Goal: Task Accomplishment & Management: Manage account settings

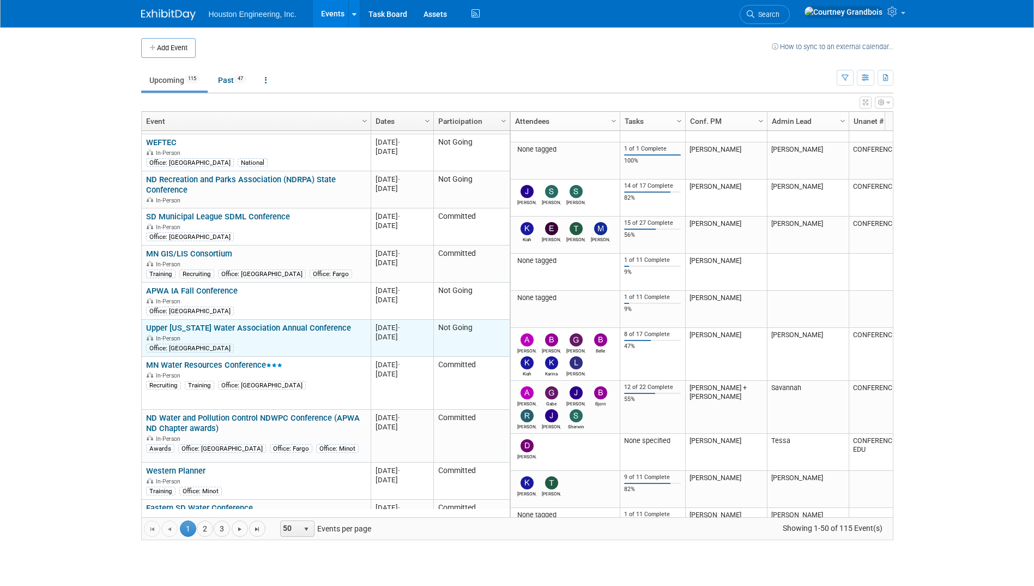
scroll to position [523, 0]
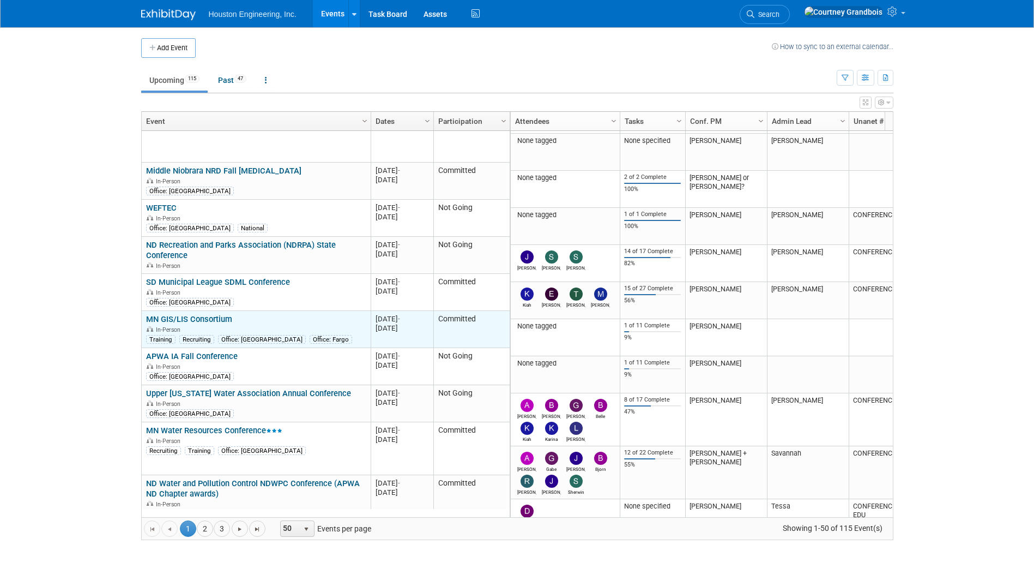
click at [196, 314] on link "MN GIS/LIS Consortium" at bounding box center [189, 319] width 86 height 10
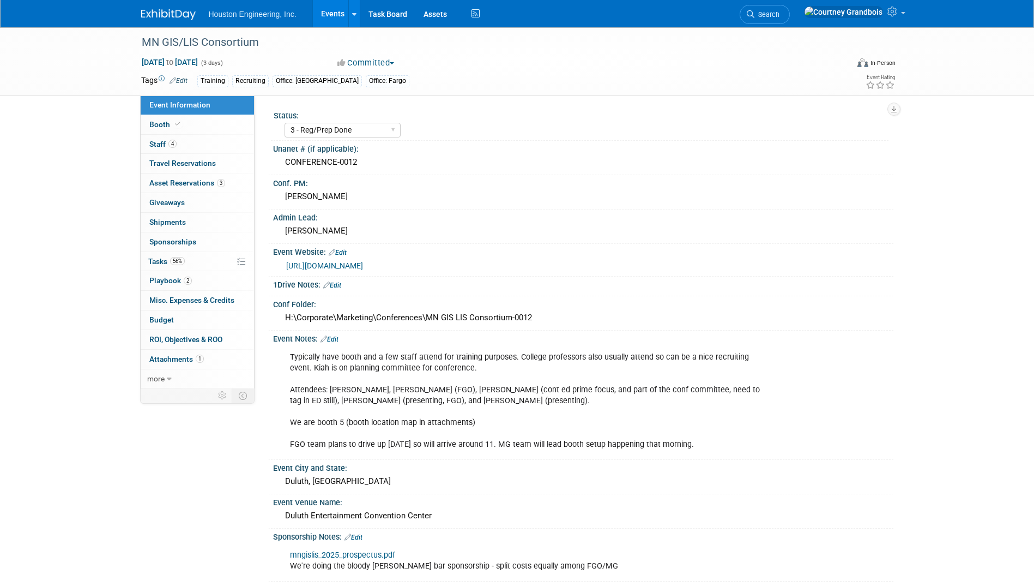
select select "3 - Reg/Prep Done"
select select "Yes"
select select "Geo. Technology"
click at [173, 261] on span "56%" at bounding box center [177, 261] width 15 height 8
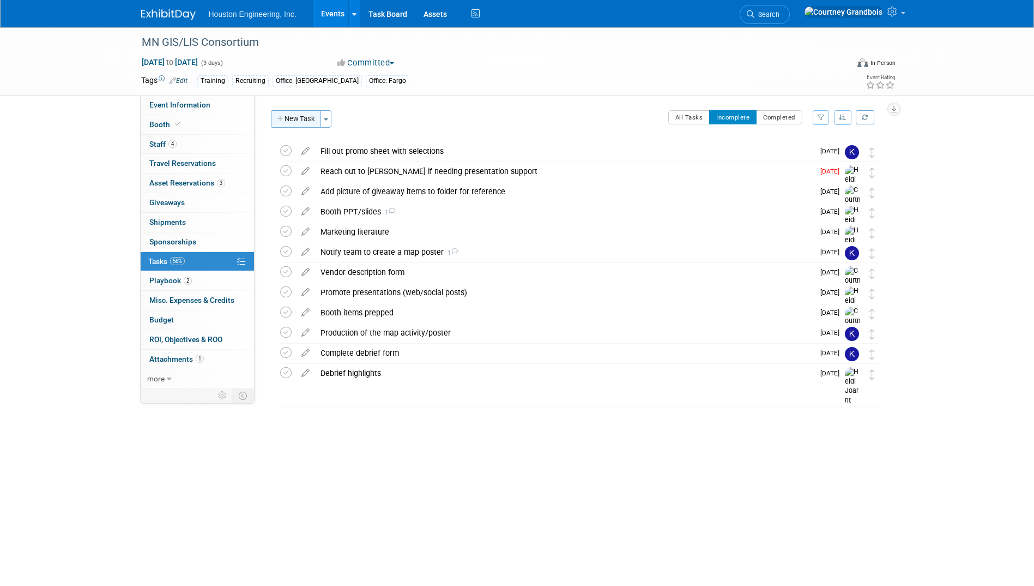
click at [304, 122] on button "New Task" at bounding box center [296, 118] width 50 height 17
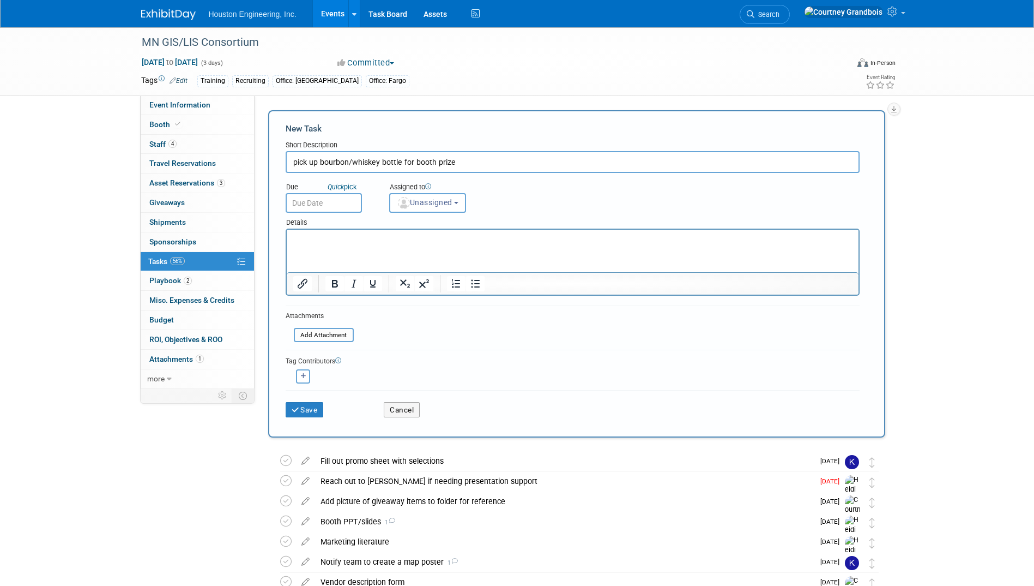
type input "pick up bourbon/whiskey bottle for booth prize"
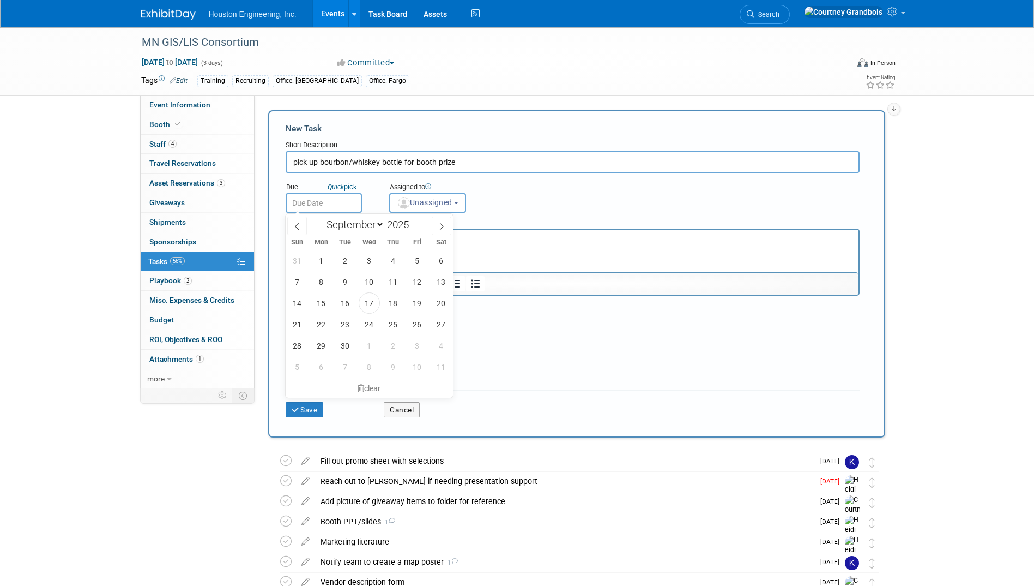
click at [290, 208] on input "text" at bounding box center [324, 203] width 76 height 20
click at [417, 322] on span "26" at bounding box center [417, 324] width 21 height 21
type input "[DATE]"
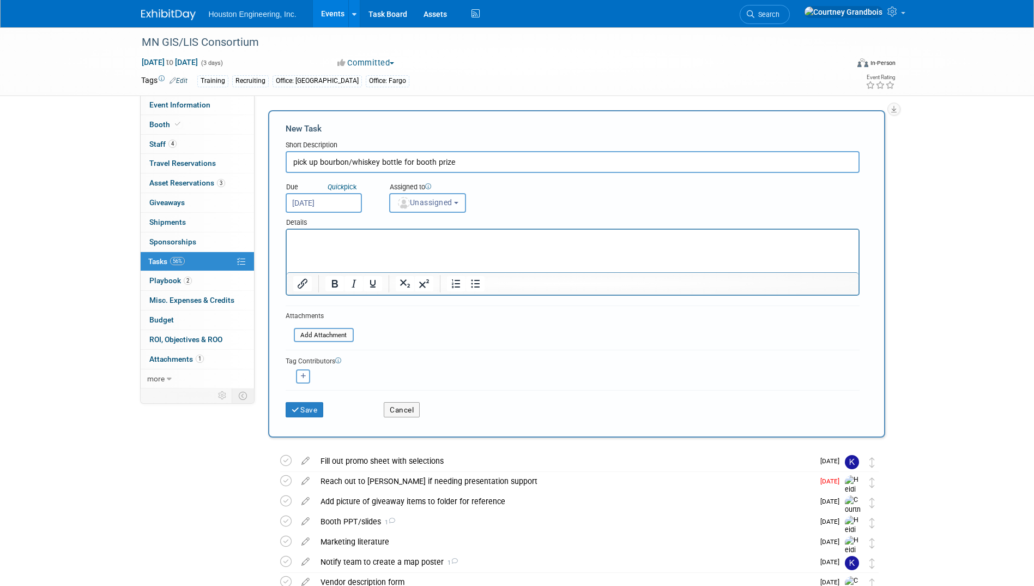
click at [448, 207] on span "Unassigned" at bounding box center [425, 202] width 56 height 9
click at [458, 230] on label "Courtney Grandbois (me)" at bounding box center [472, 229] width 155 height 17
click at [392, 230] on input "Courtney Grandbois (me)" at bounding box center [387, 228] width 7 height 7
select select "60f40a7f-77ae-4a37-bf03-cdfd13c17c6d"
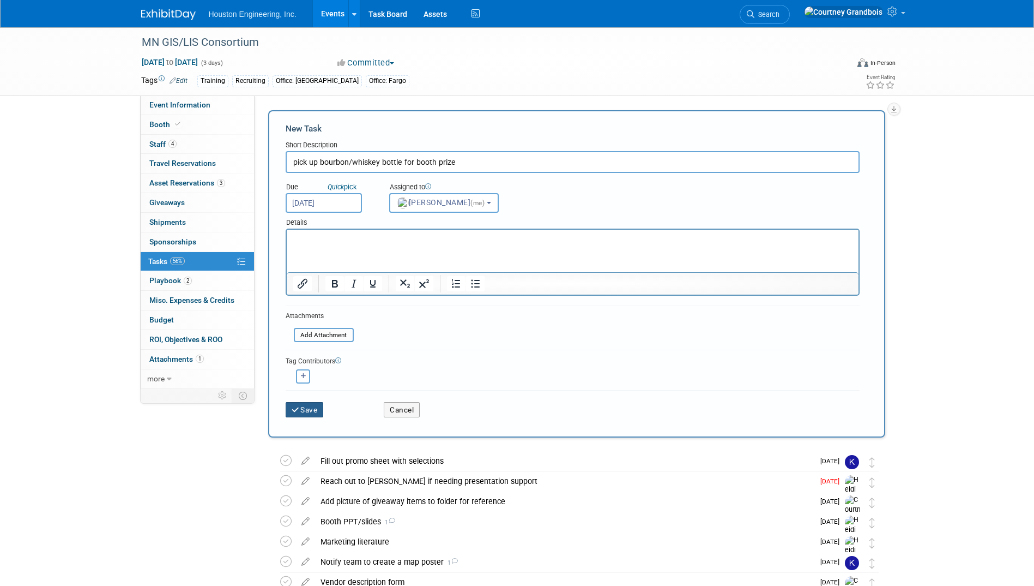
click at [307, 414] on button "Save" at bounding box center [305, 409] width 38 height 15
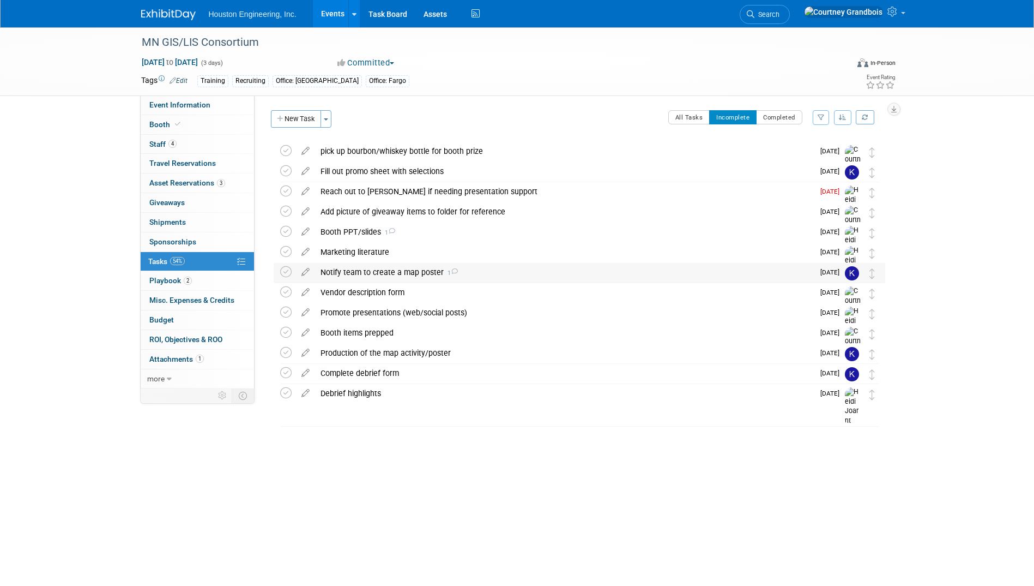
click at [652, 274] on div "Notify team to create a map poster 1" at bounding box center [564, 272] width 499 height 19
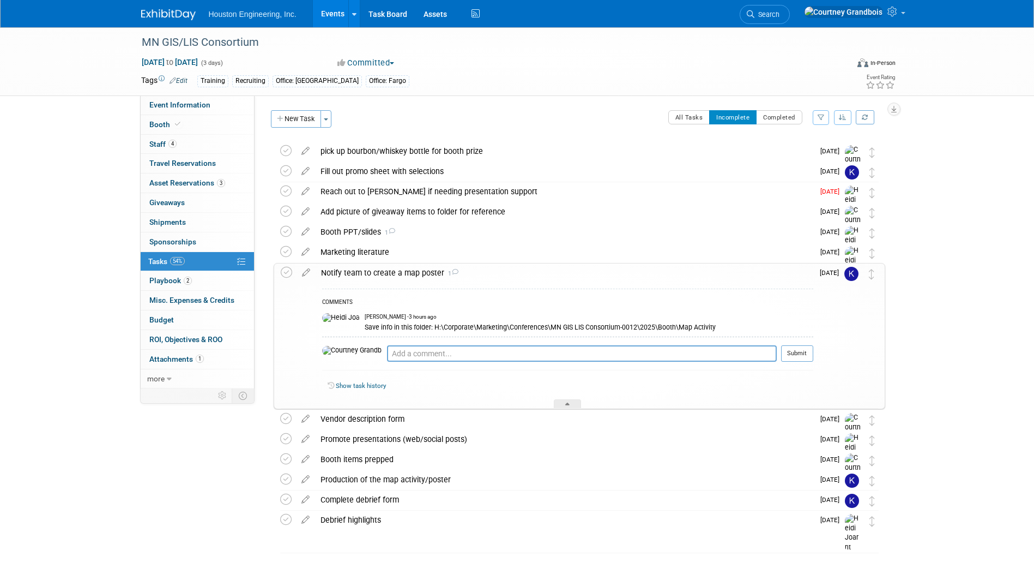
click at [652, 274] on div "Notify team to create a map poster 1" at bounding box center [565, 272] width 498 height 19
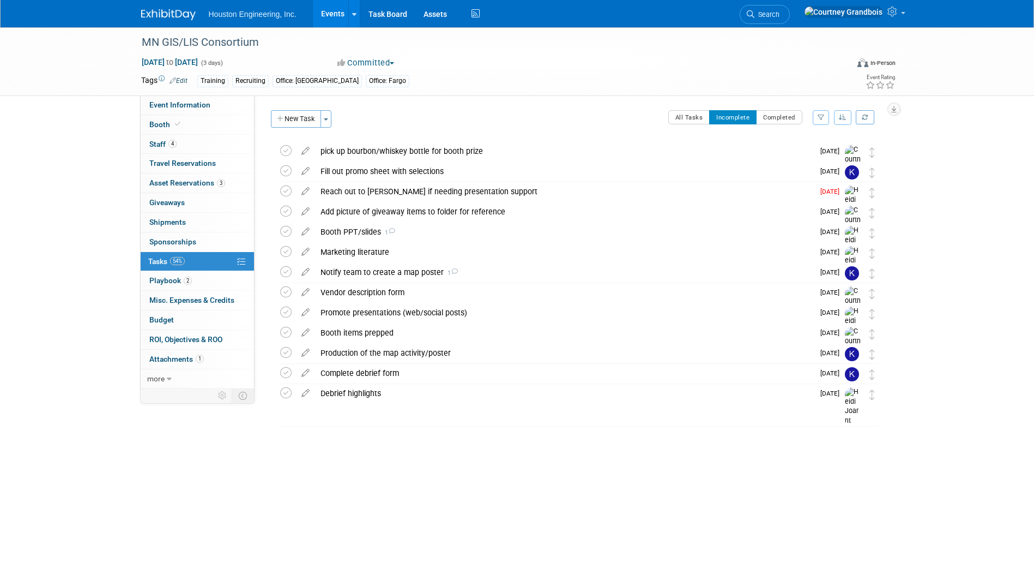
click at [322, 11] on link "Events" at bounding box center [333, 13] width 40 height 27
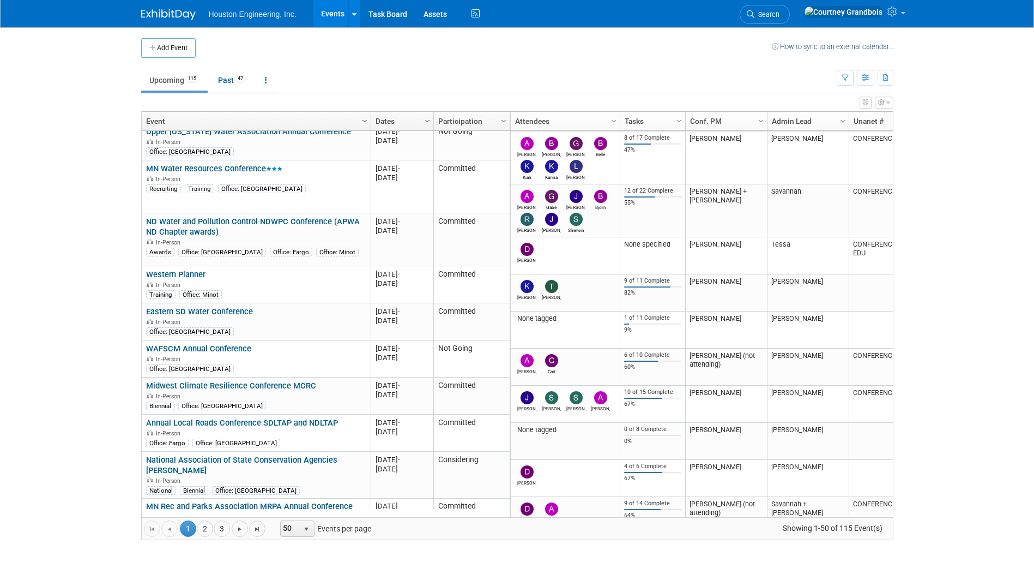
scroll to position [1112, 0]
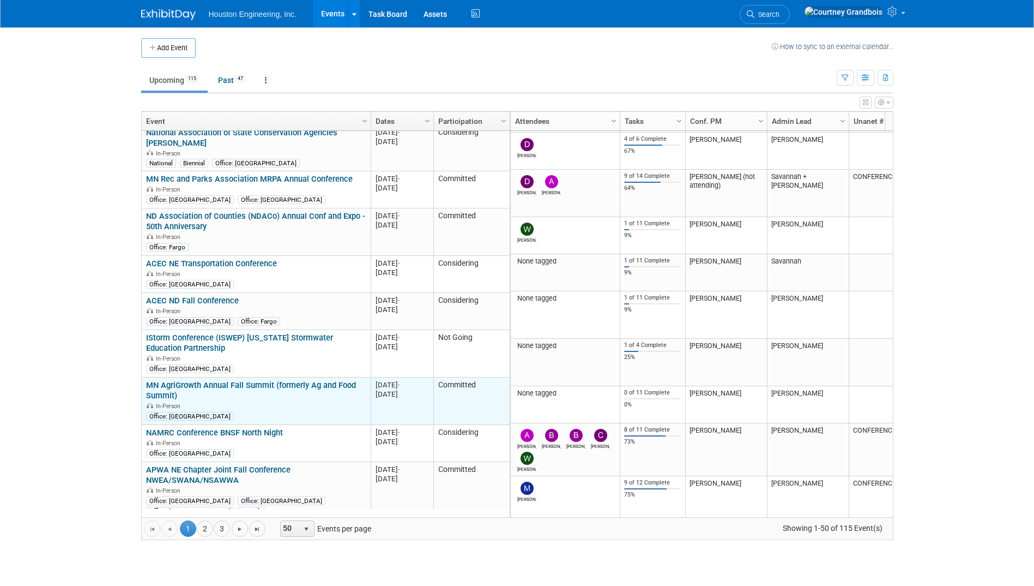
click at [206, 380] on link "MN AgriGrowth Annual Fall Summit (formerly Ag and Food Summit)" at bounding box center [251, 390] width 210 height 20
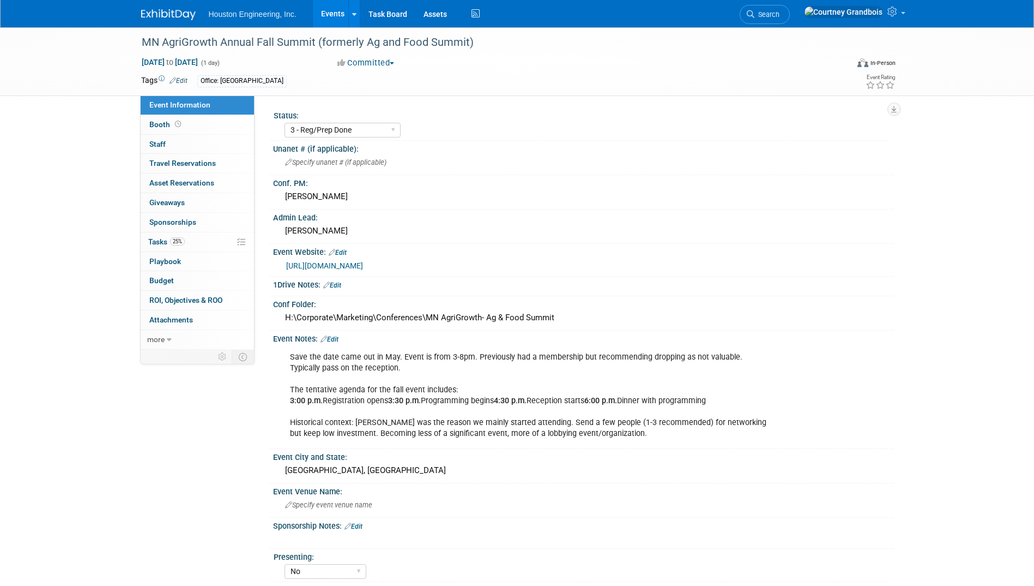
select select "3 - Reg/Prep Done"
select select "No"
select select "Environmental"
click at [162, 239] on span "Tasks 25%" at bounding box center [166, 241] width 37 height 9
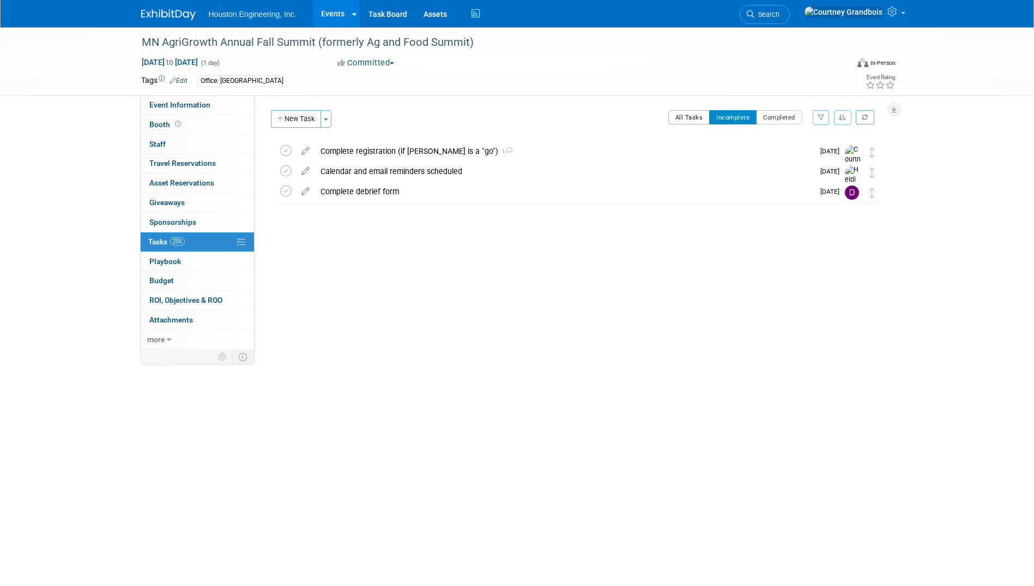
click at [673, 117] on button "All Tasks" at bounding box center [690, 117] width 42 height 14
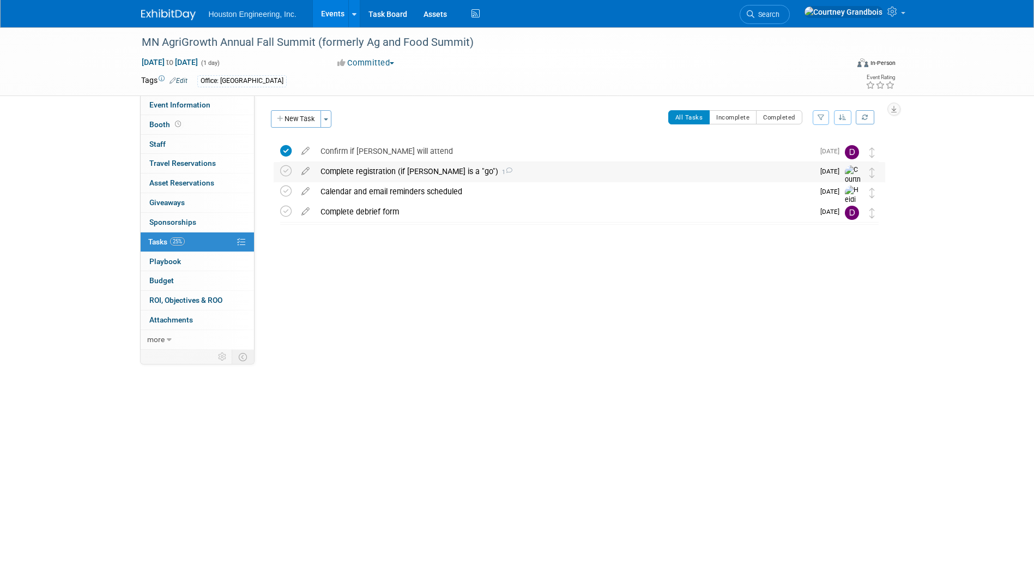
click at [444, 171] on div "Complete registration (if Drew is a "go") 1" at bounding box center [564, 171] width 499 height 19
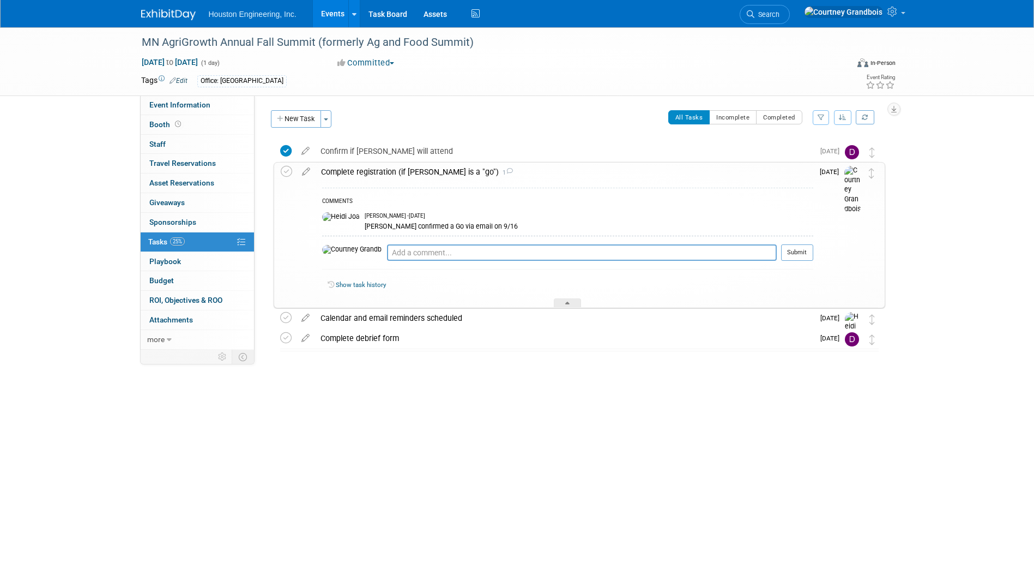
click at [851, 174] on img at bounding box center [853, 190] width 16 height 48
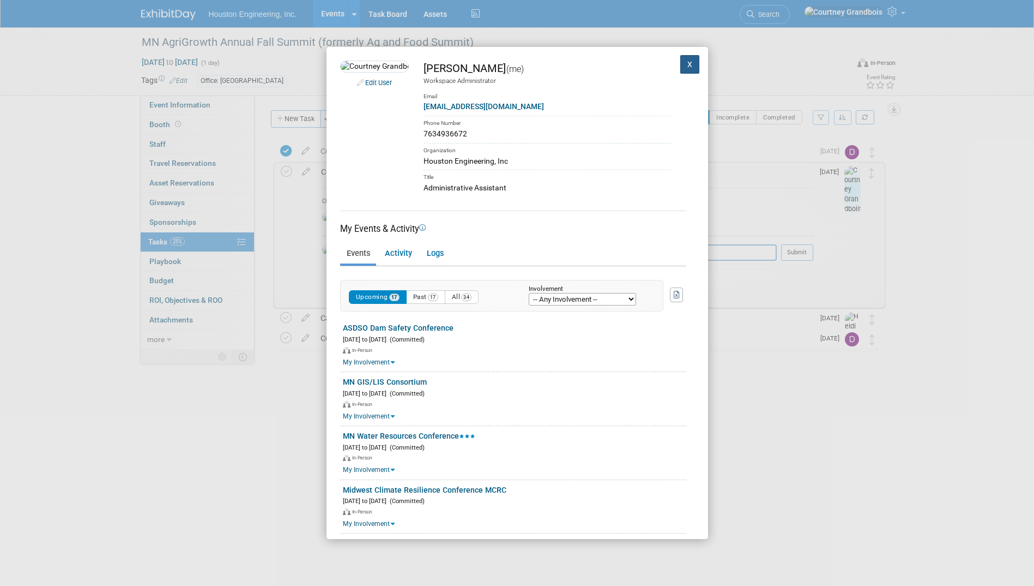
click at [683, 65] on button "X" at bounding box center [691, 64] width 20 height 19
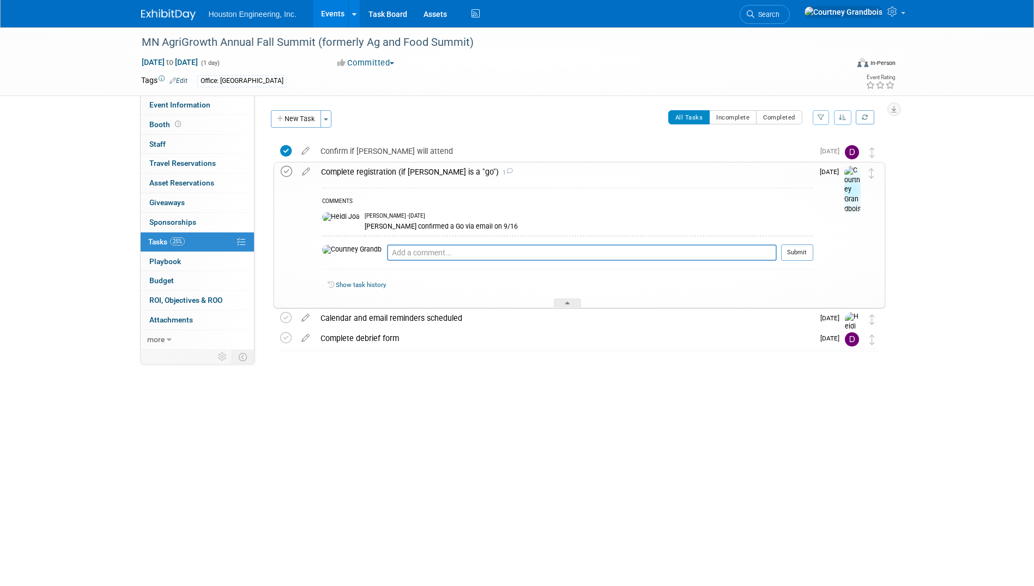
click at [286, 174] on icon at bounding box center [286, 171] width 11 height 11
click at [393, 118] on div "All Tasks Incomplete Completed Filter by Assignee -- Select Assignee -- All una…" at bounding box center [612, 121] width 548 height 23
click at [330, 19] on link "Events" at bounding box center [333, 13] width 40 height 27
